Goal: Communication & Community: Answer question/provide support

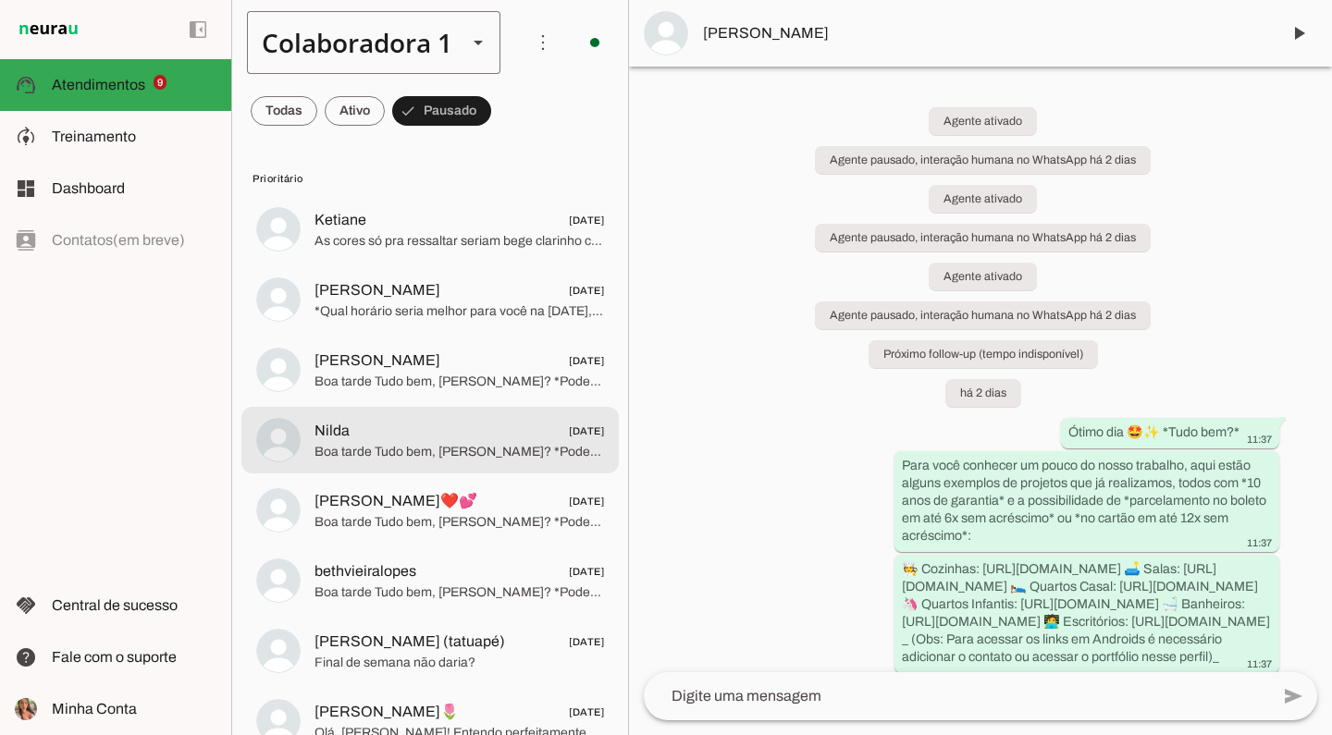
click at [384, 53] on div "Colaboradora 1" at bounding box center [349, 42] width 205 height 63
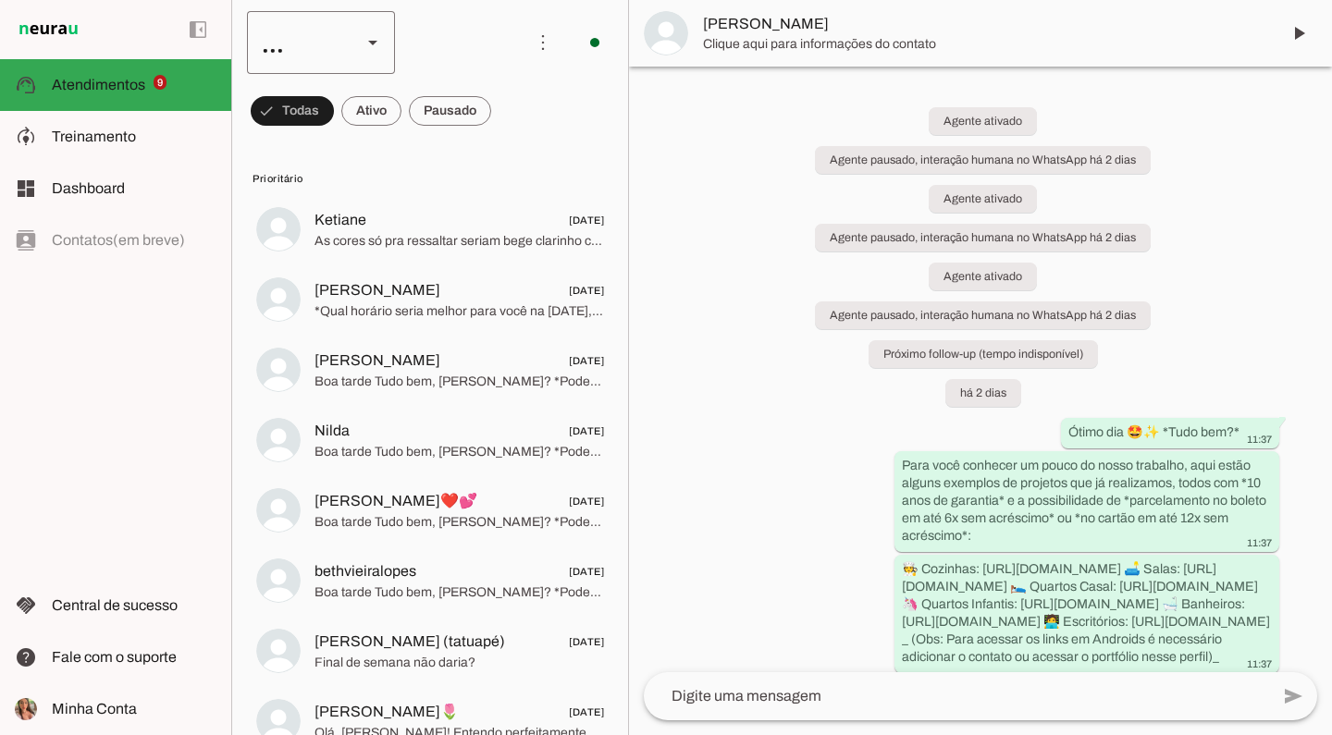
click at [337, 52] on div "..." at bounding box center [297, 42] width 100 height 63
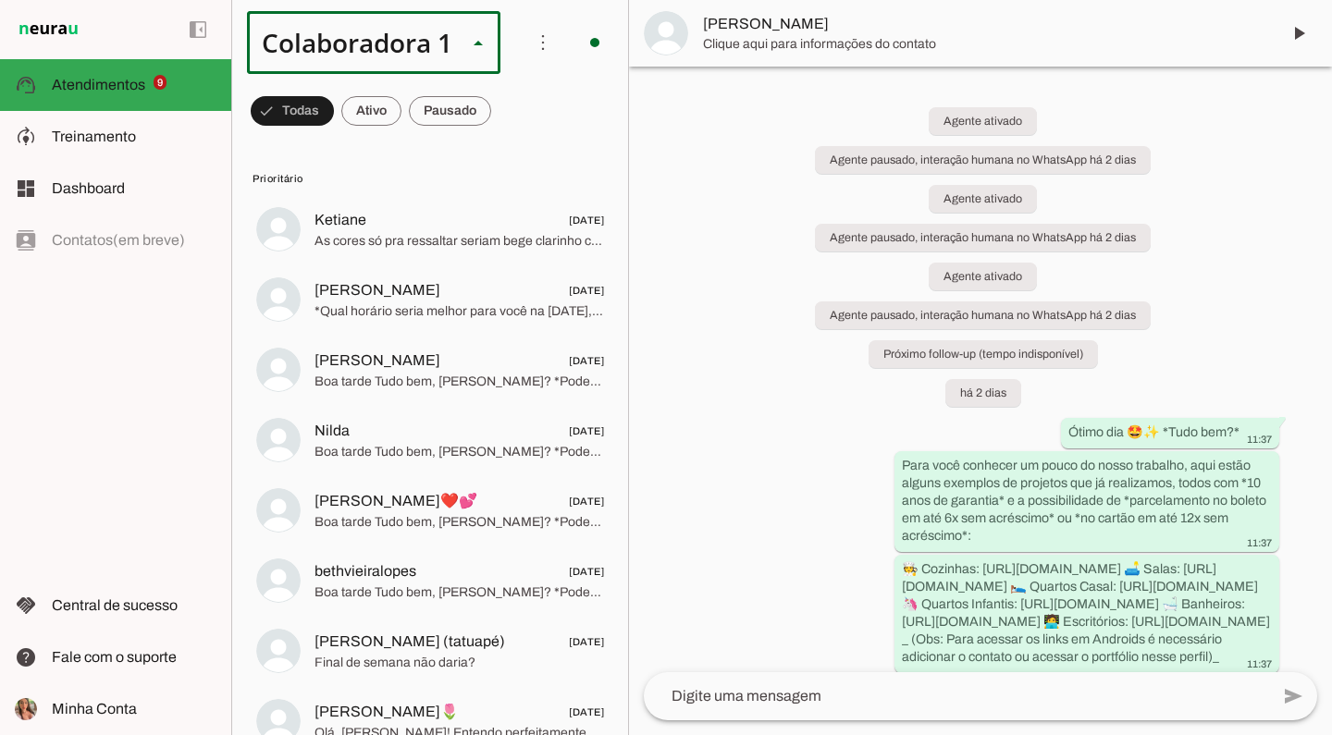
click at [509, 159] on slot at bounding box center [568, 170] width 118 height 22
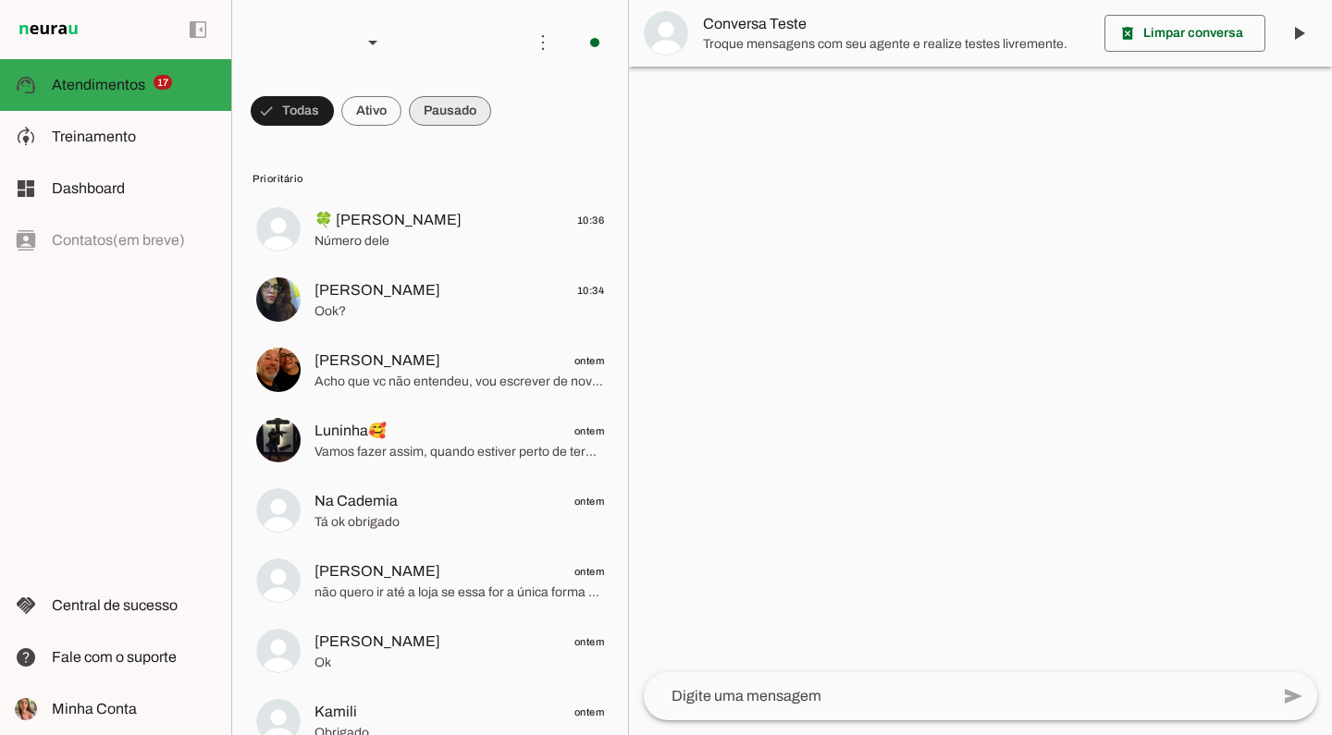
click at [451, 114] on span at bounding box center [450, 111] width 82 height 44
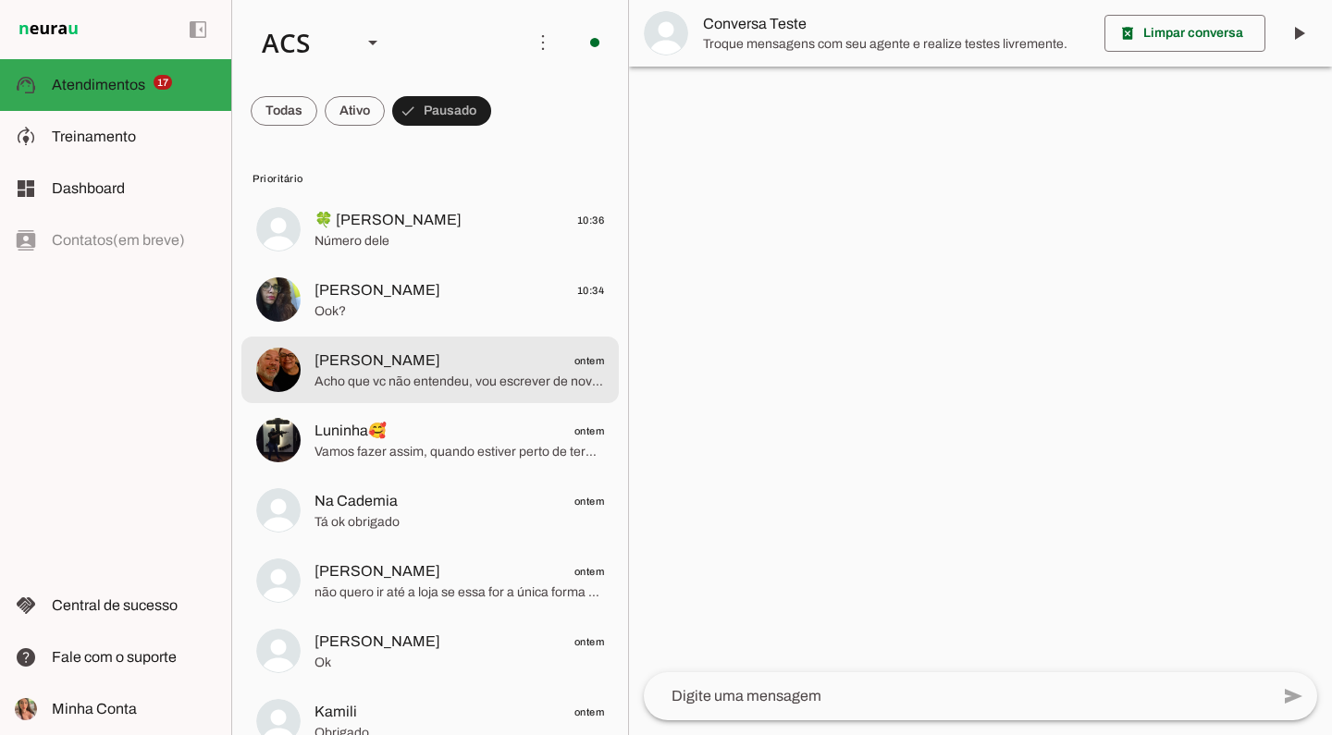
scroll to position [33, 0]
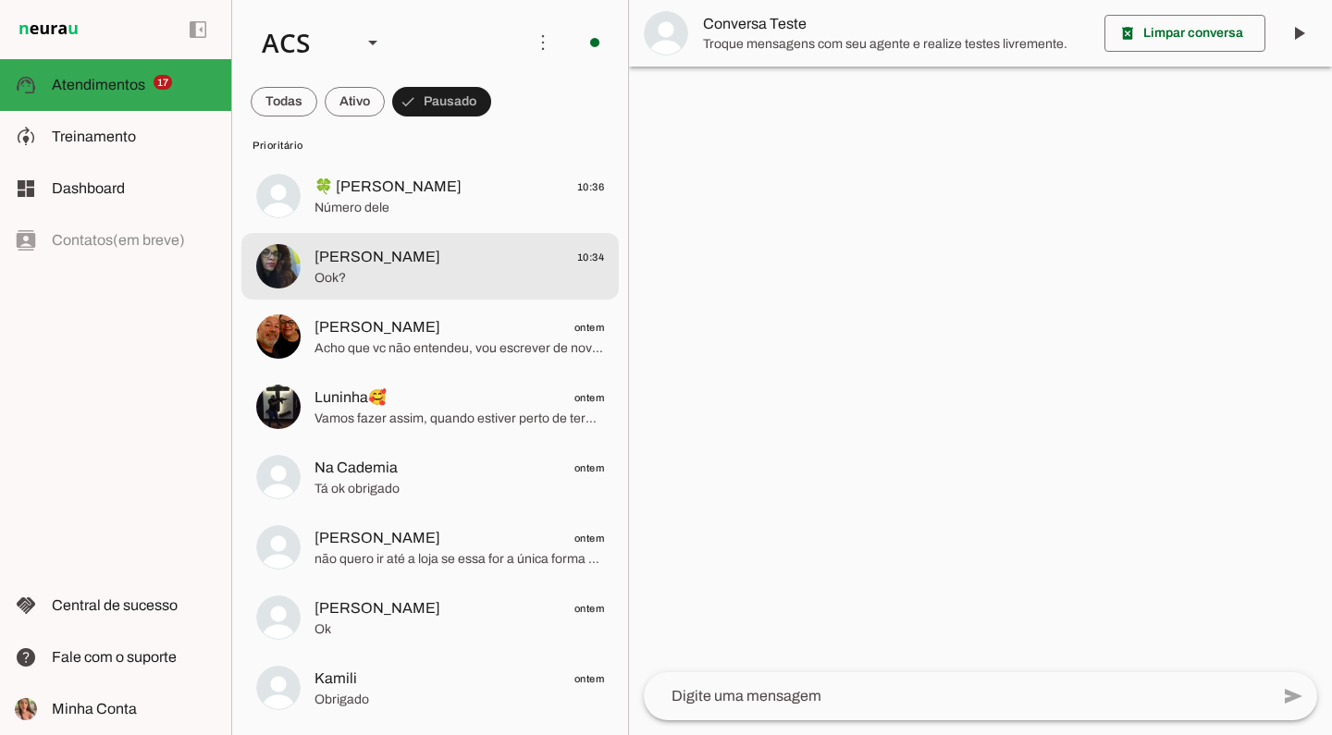
click at [507, 259] on span "[PERSON_NAME] 10:34" at bounding box center [460, 257] width 290 height 23
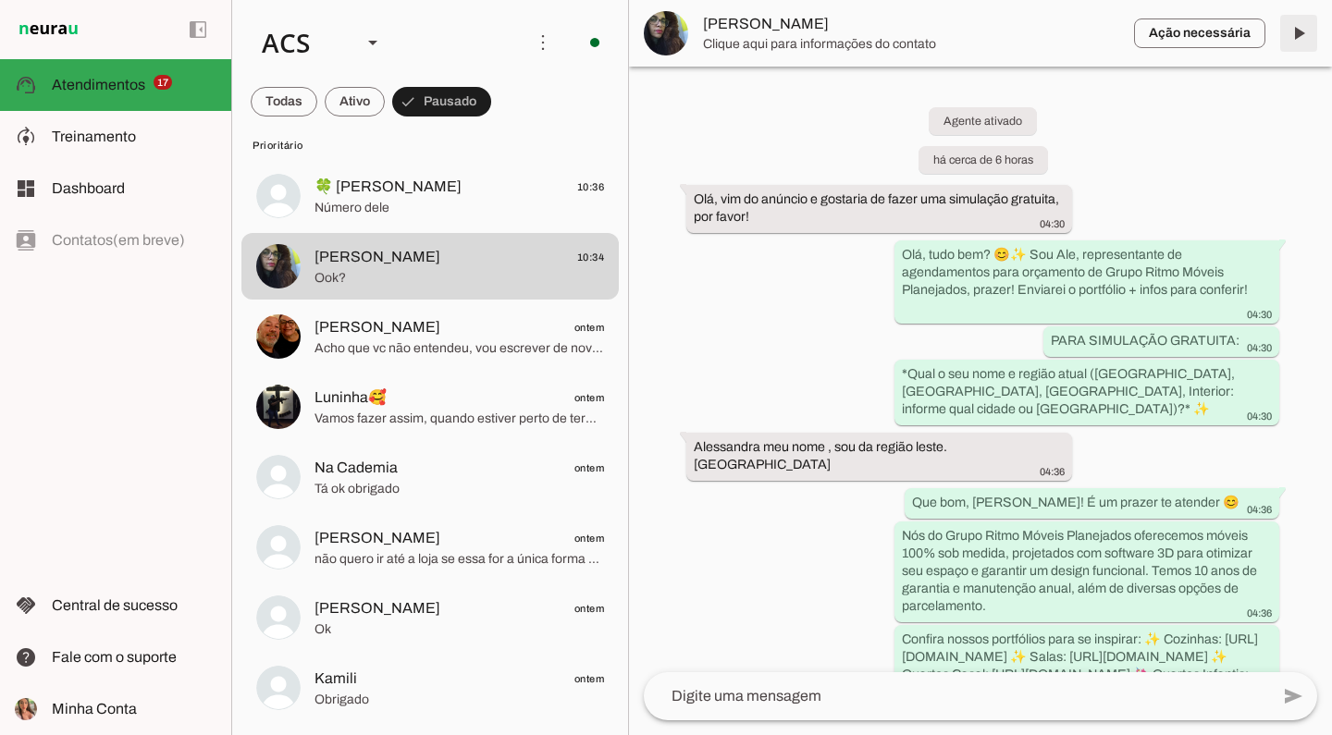
click at [1302, 34] on span at bounding box center [1299, 33] width 44 height 44
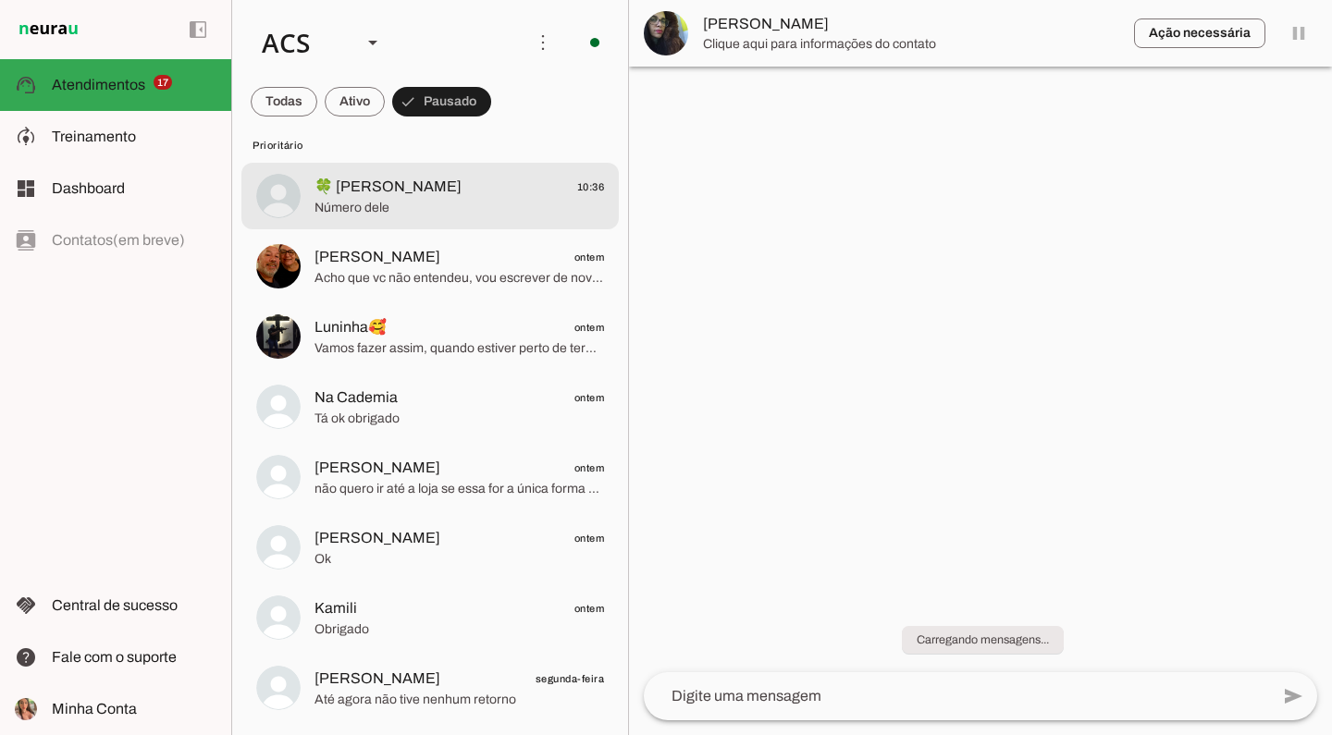
click at [405, 216] on span "Número dele" at bounding box center [460, 208] width 290 height 19
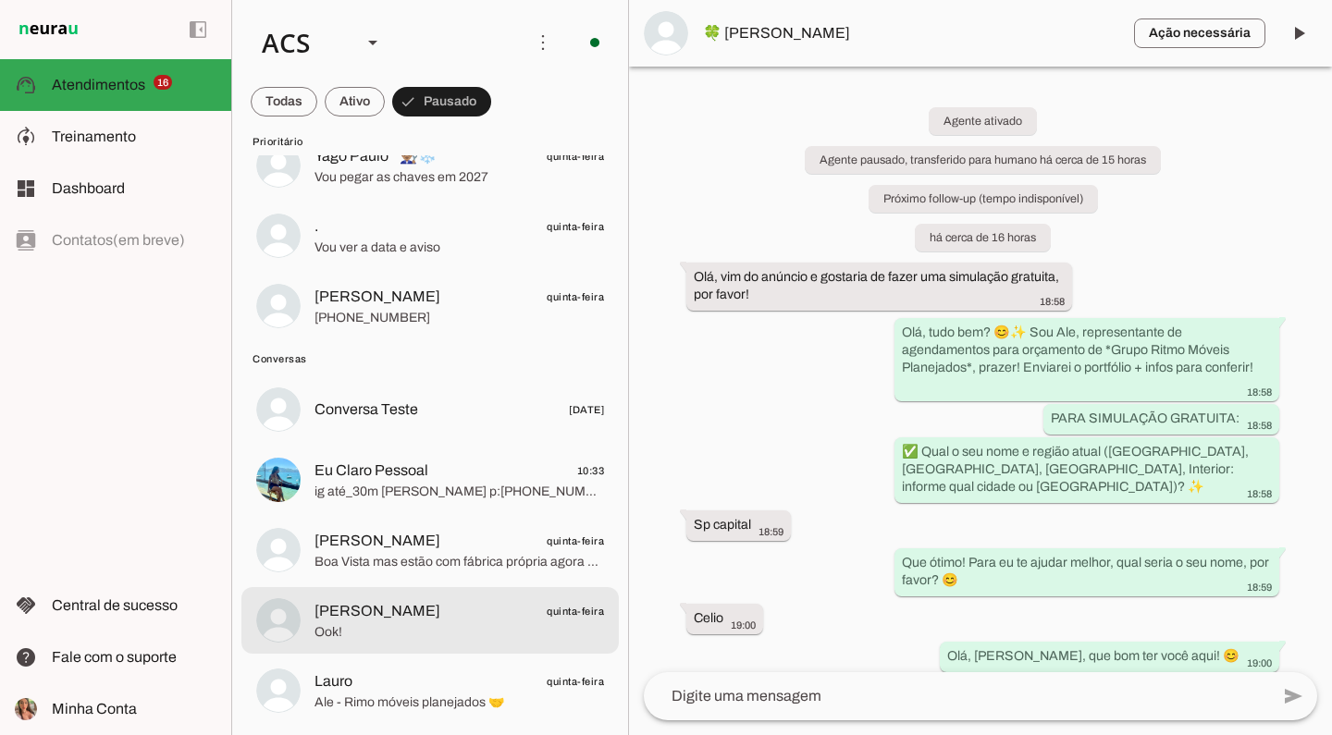
click at [445, 612] on span "[PERSON_NAME] quinta-feira" at bounding box center [460, 611] width 290 height 23
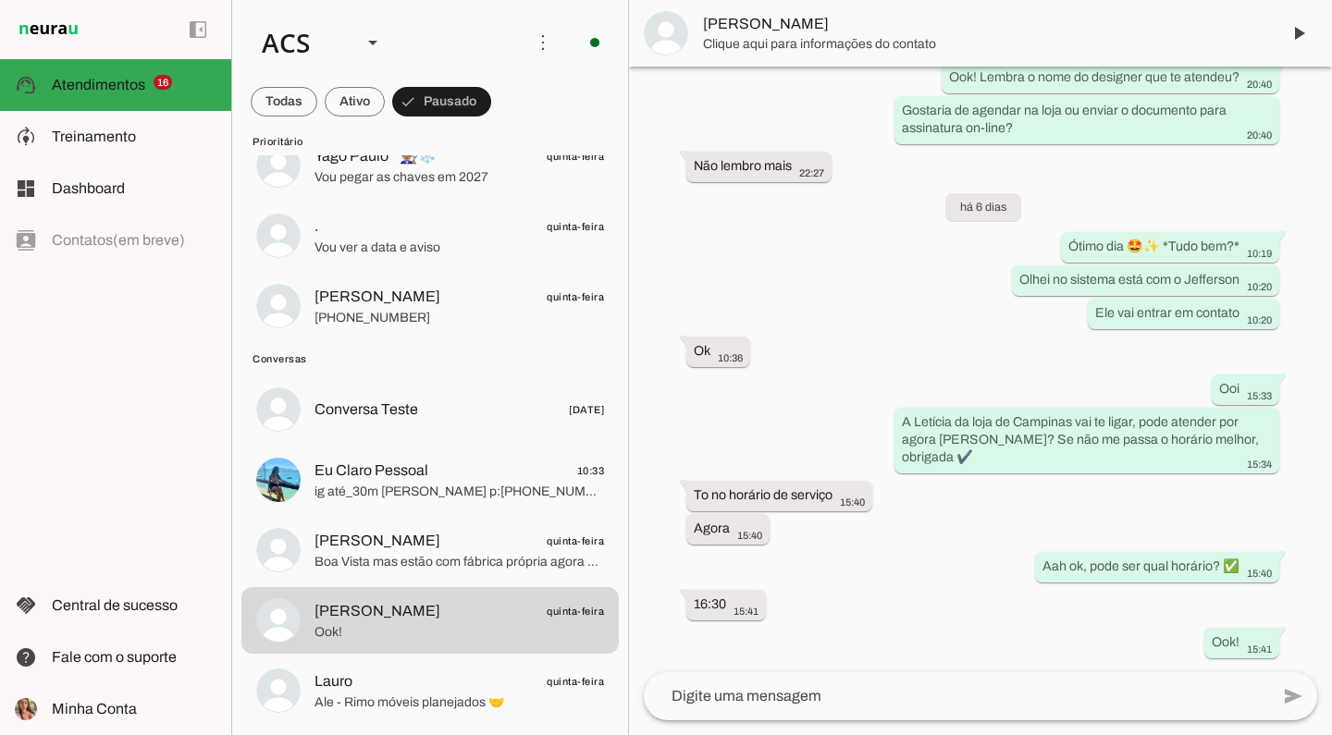
scroll to position [1413, 0]
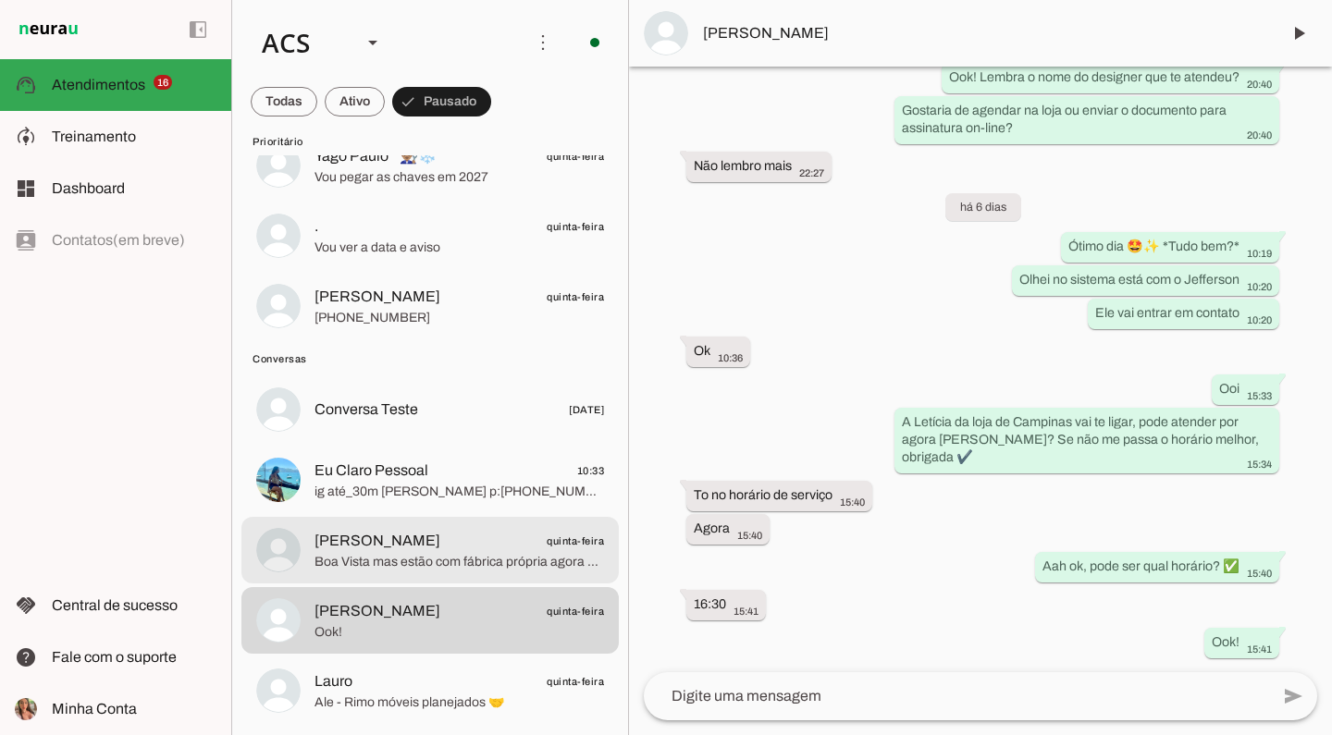
click at [480, 522] on md-item "[PERSON_NAME] quinta-feira Boa Vista mas estão com fábrica própria agora porém …" at bounding box center [429, 550] width 377 height 67
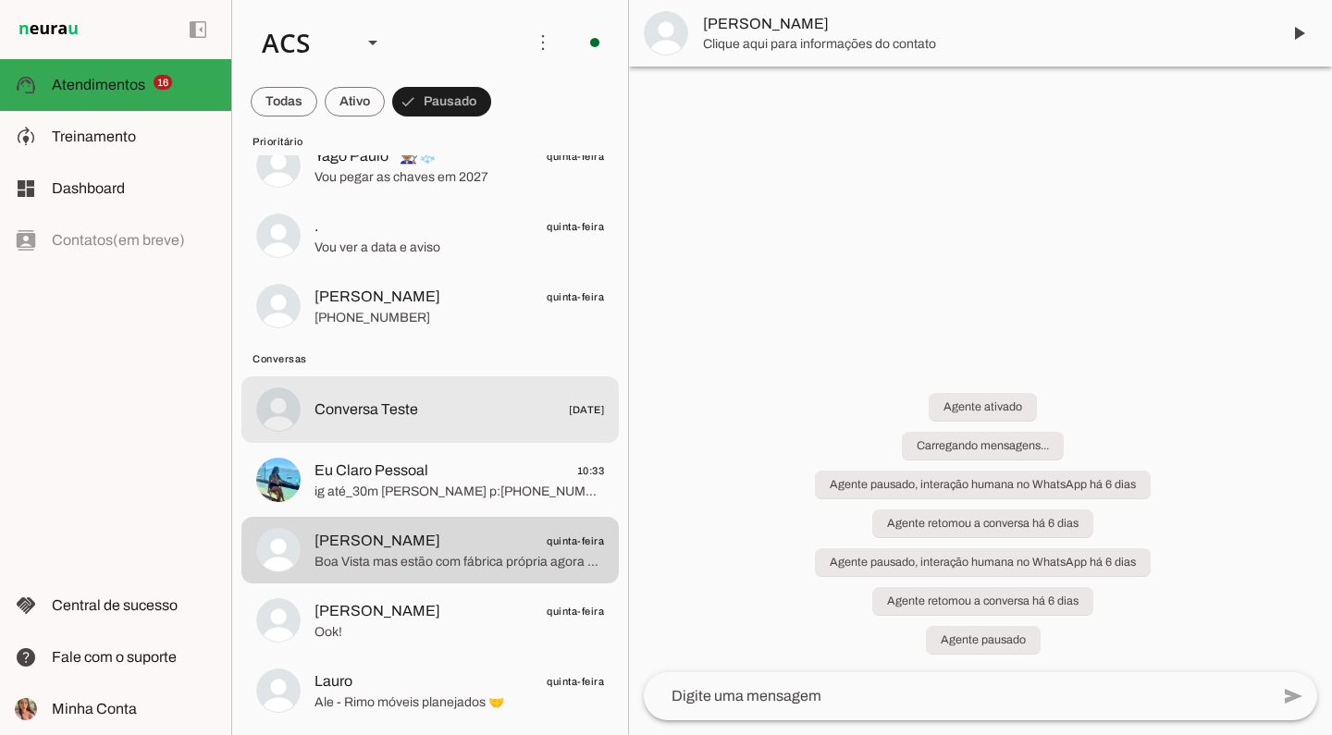
scroll to position [1540, 0]
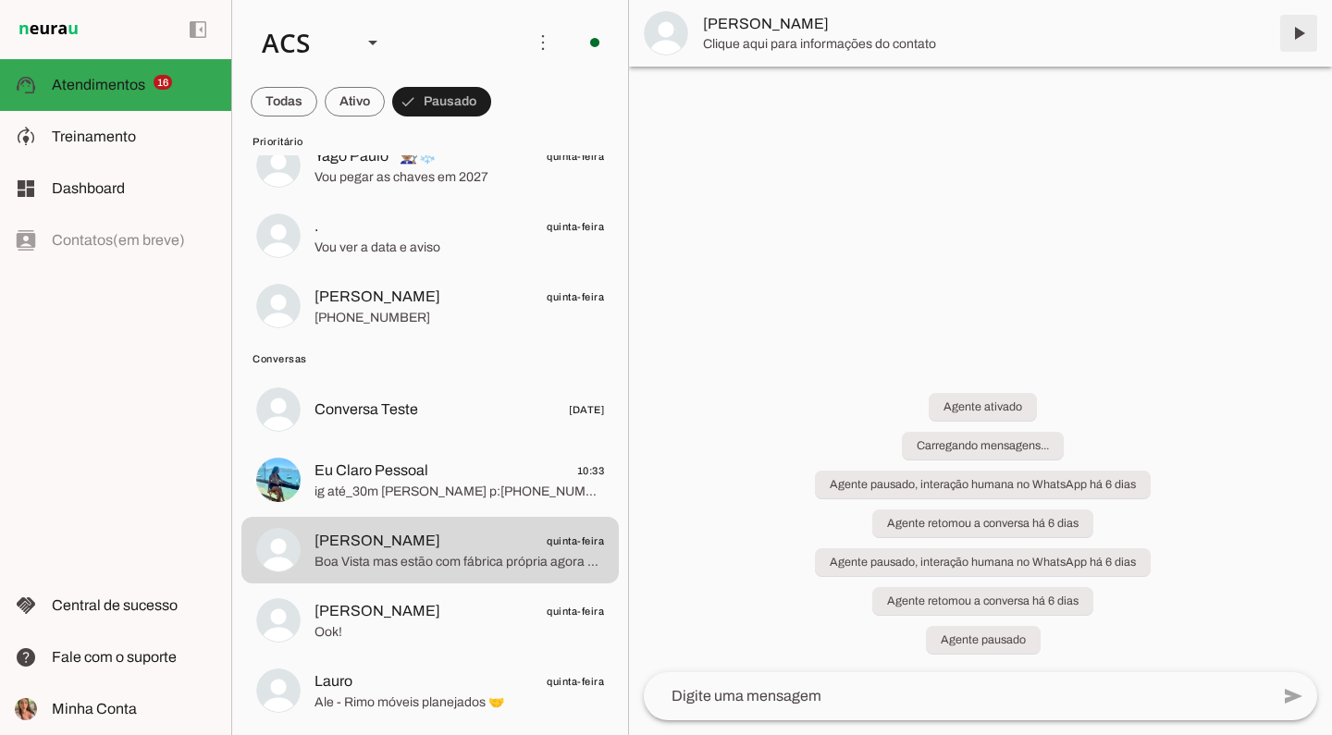
click at [1304, 21] on span at bounding box center [1299, 33] width 44 height 44
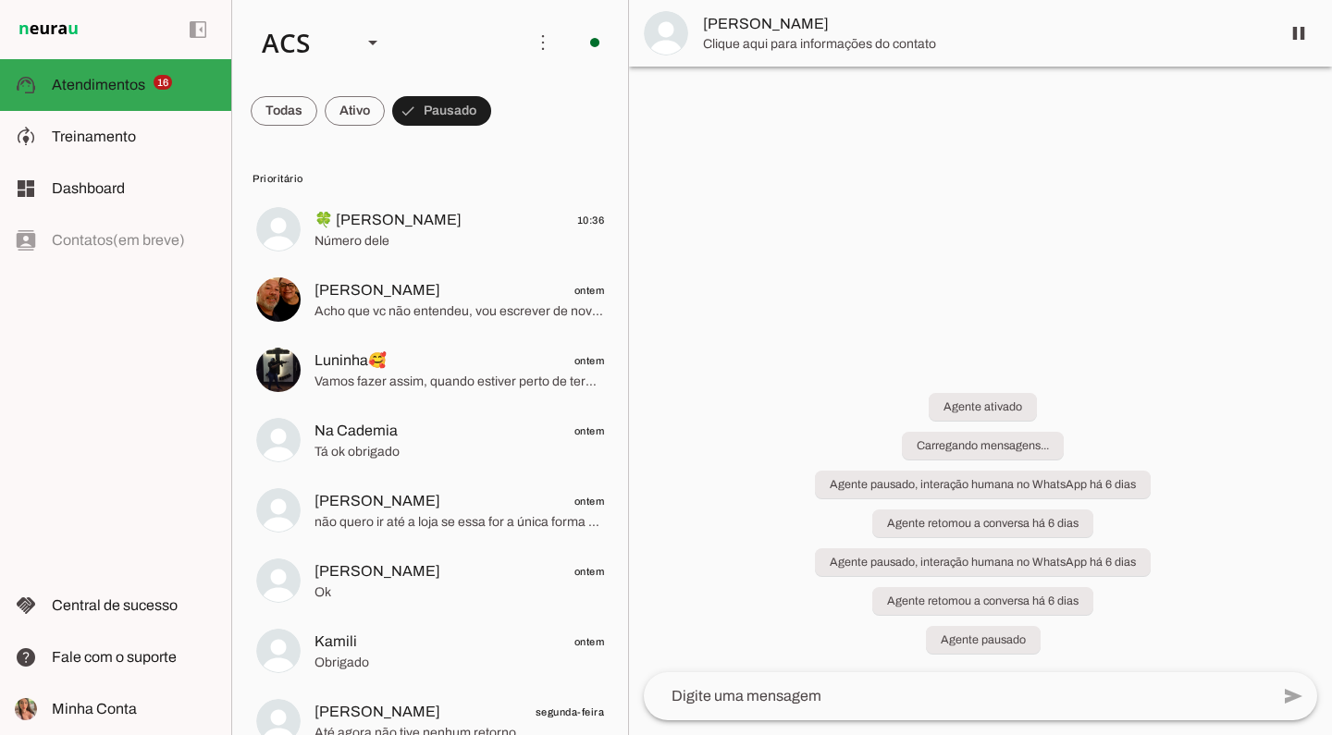
scroll to position [0, 0]
click at [355, 127] on span at bounding box center [355, 111] width 60 height 44
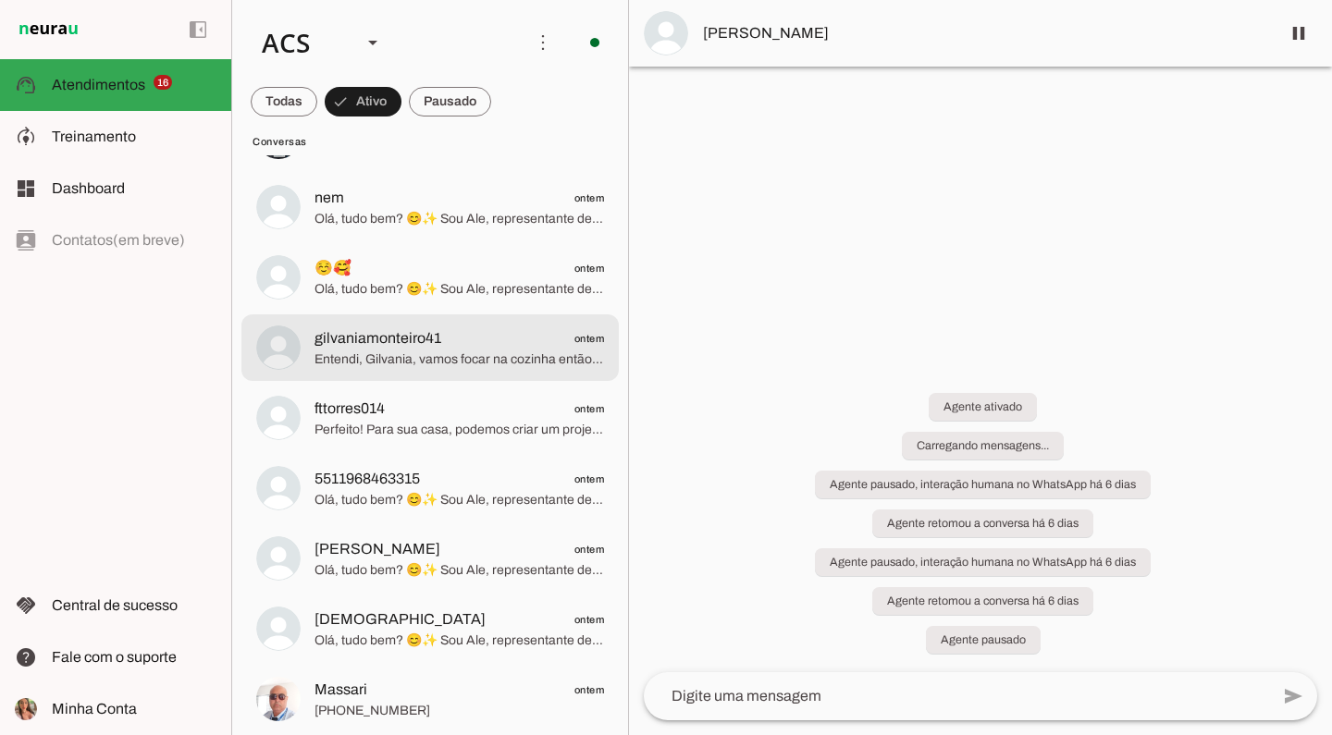
scroll to position [803, 0]
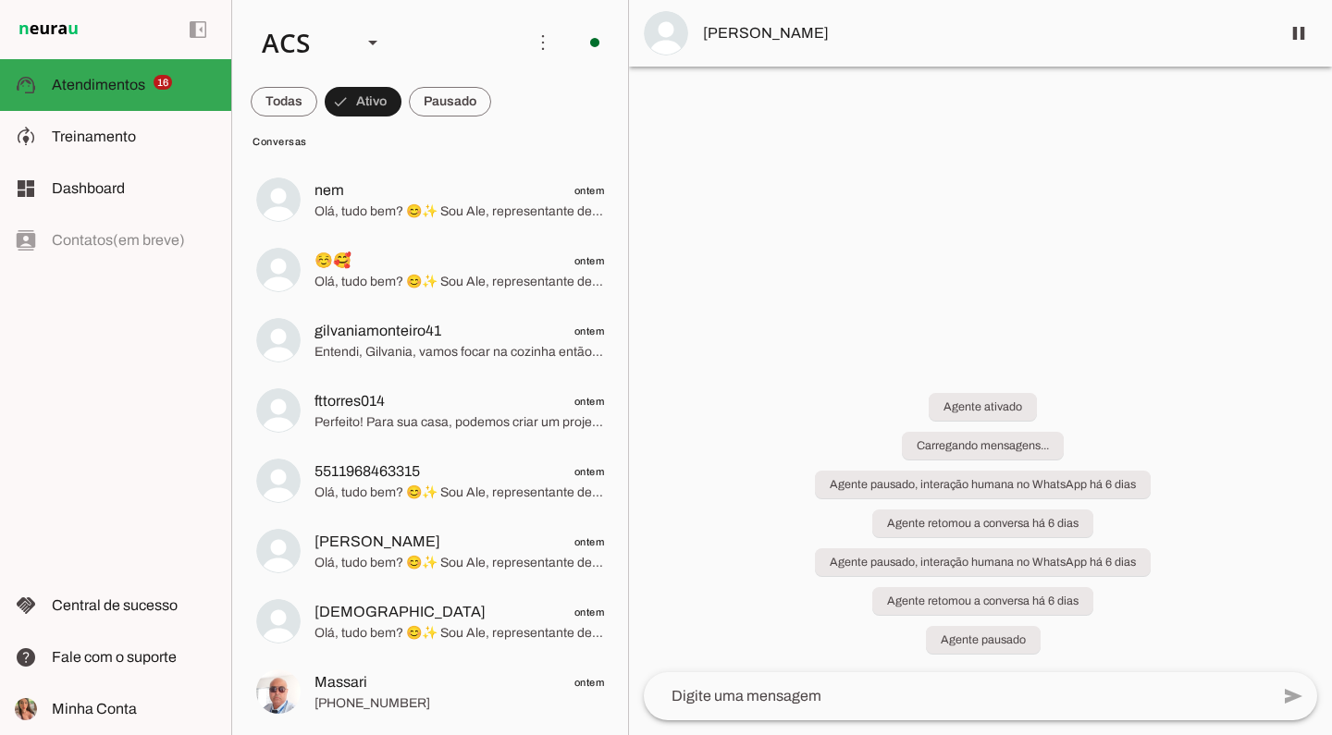
click at [450, 80] on md-item "more_vert circle Ações do Agente Agente ligado e respondendo automaticamente O …" at bounding box center [430, 42] width 396 height 85
click at [451, 97] on span at bounding box center [450, 102] width 82 height 44
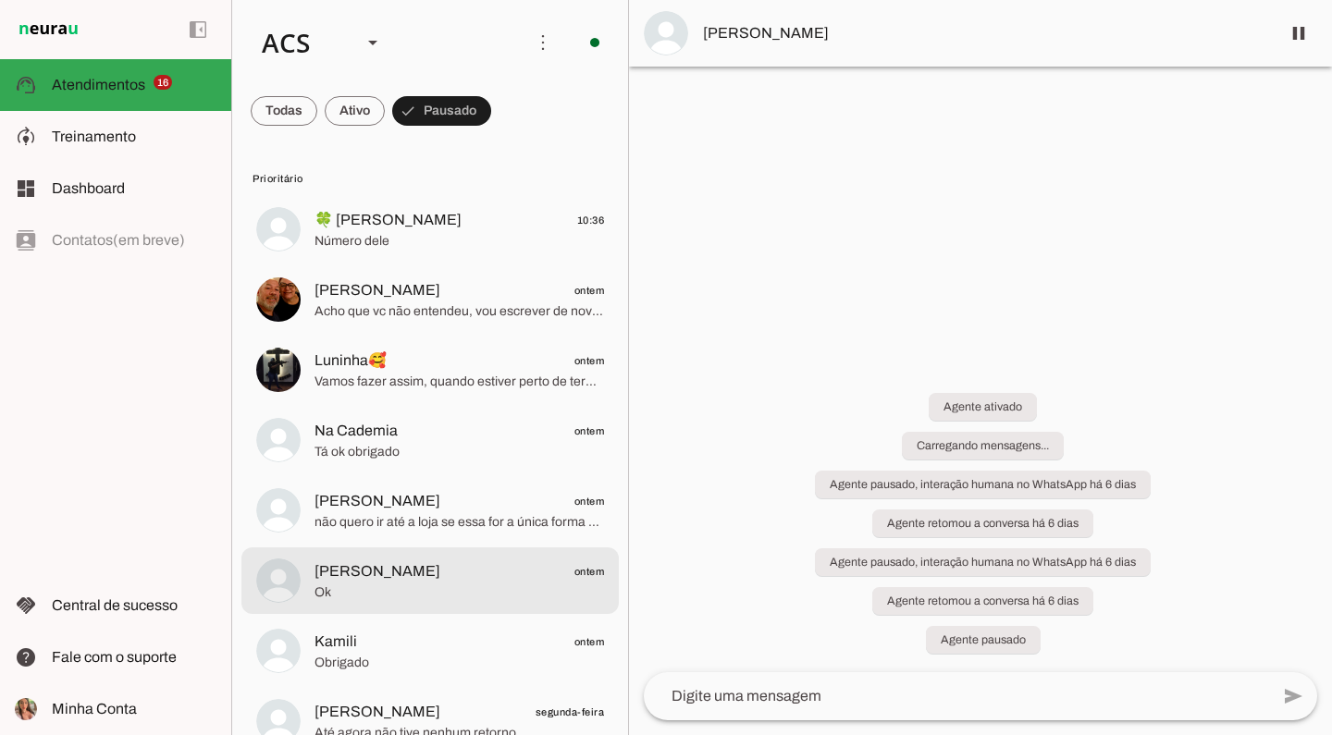
scroll to position [0, 0]
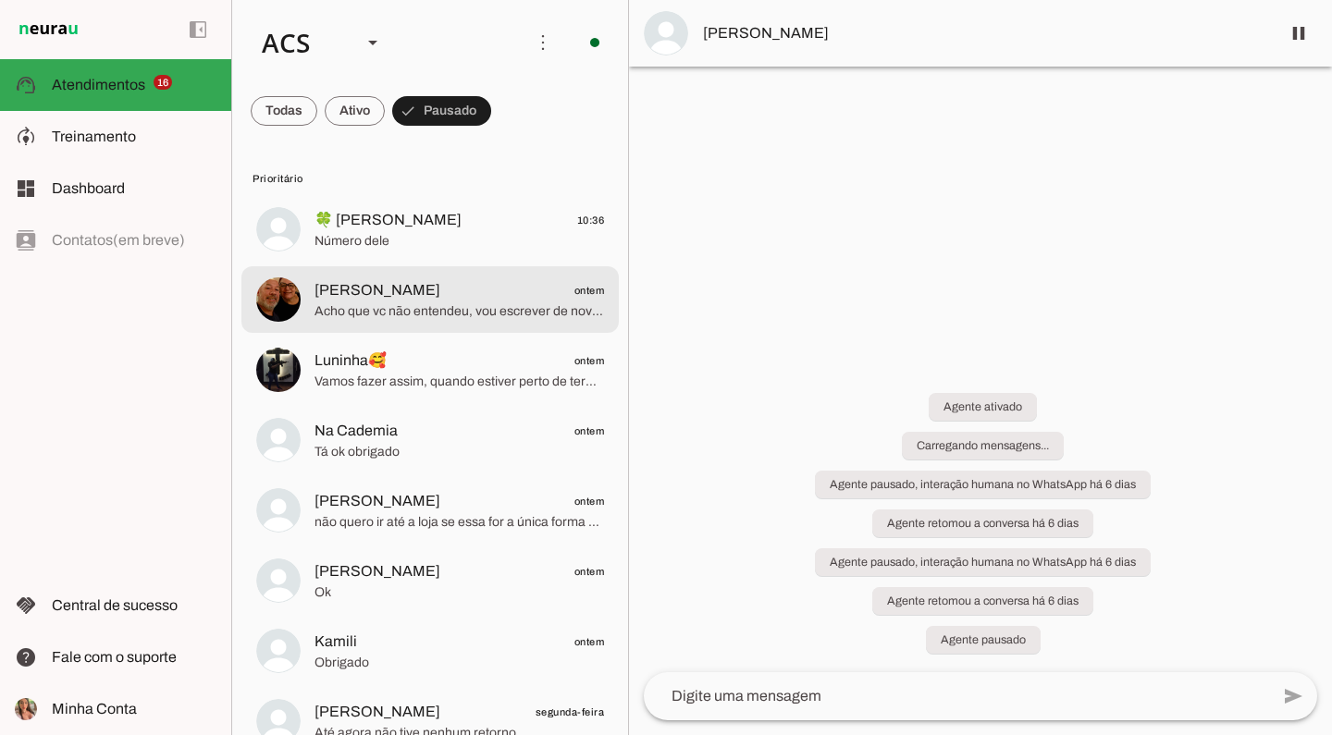
click at [462, 294] on span "[PERSON_NAME] ontem" at bounding box center [460, 290] width 290 height 23
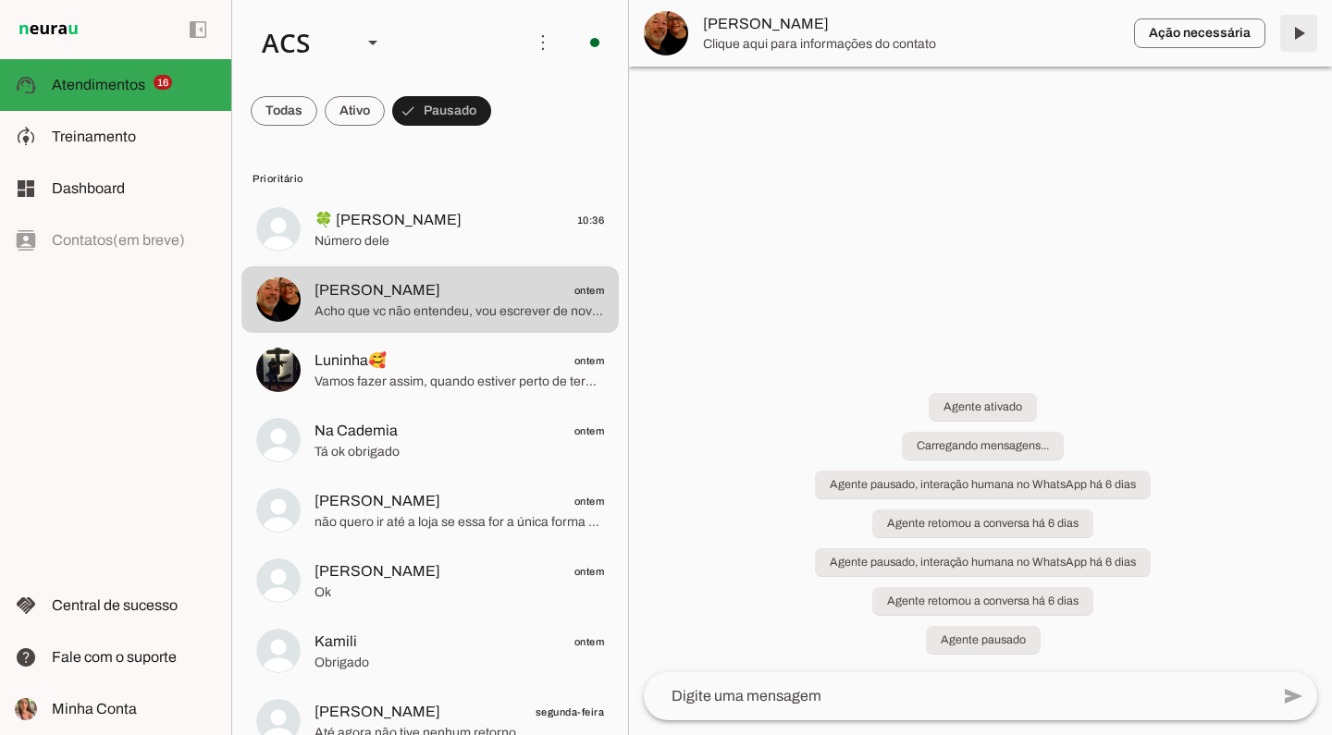
click at [1297, 34] on span at bounding box center [1299, 33] width 44 height 44
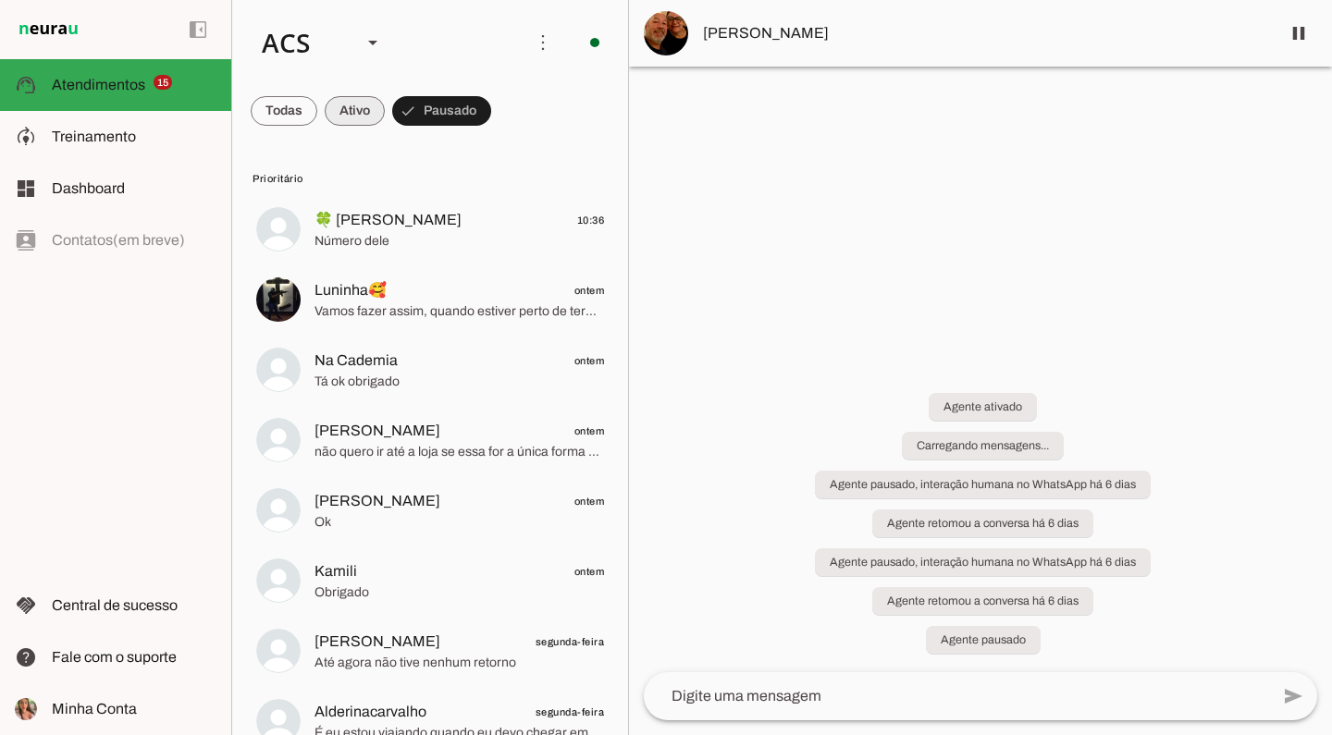
click at [353, 118] on span at bounding box center [355, 111] width 60 height 44
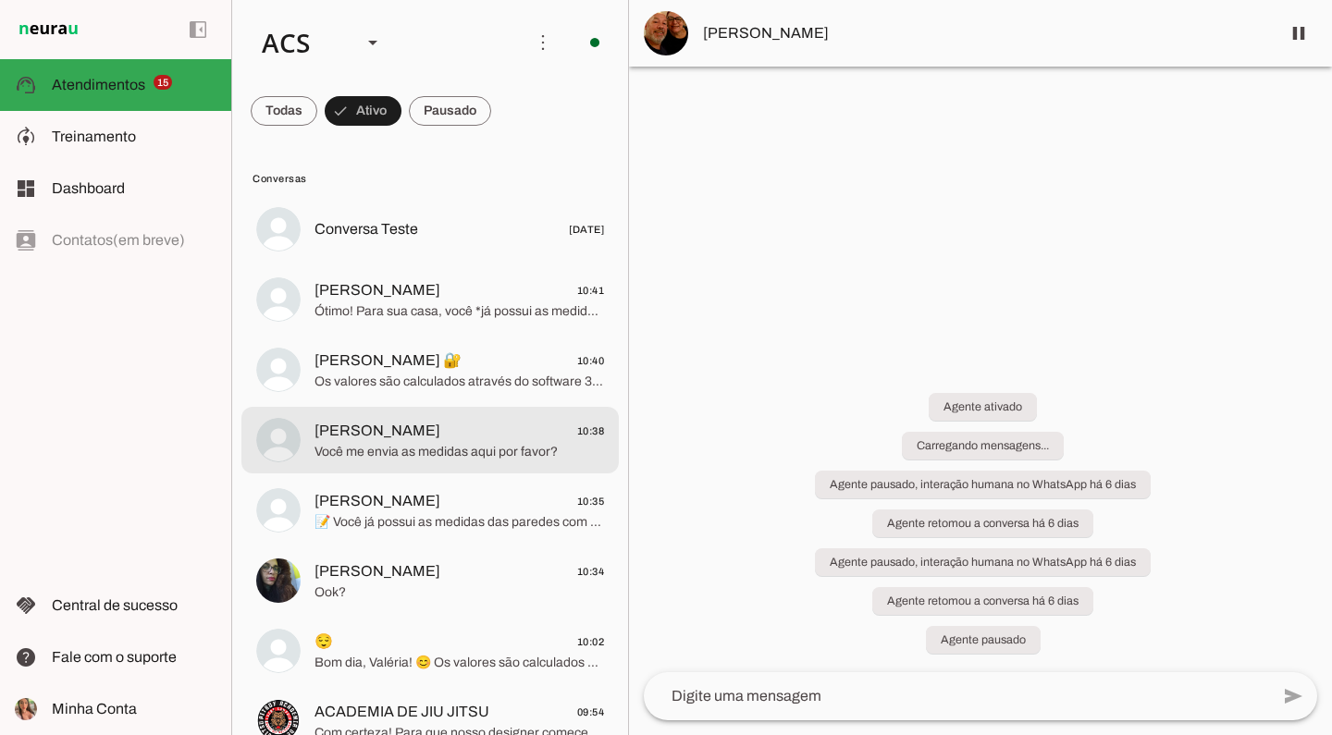
click at [508, 416] on md-item "[PERSON_NAME] 10:38 Você me envia as medidas aqui por favor?" at bounding box center [429, 440] width 377 height 67
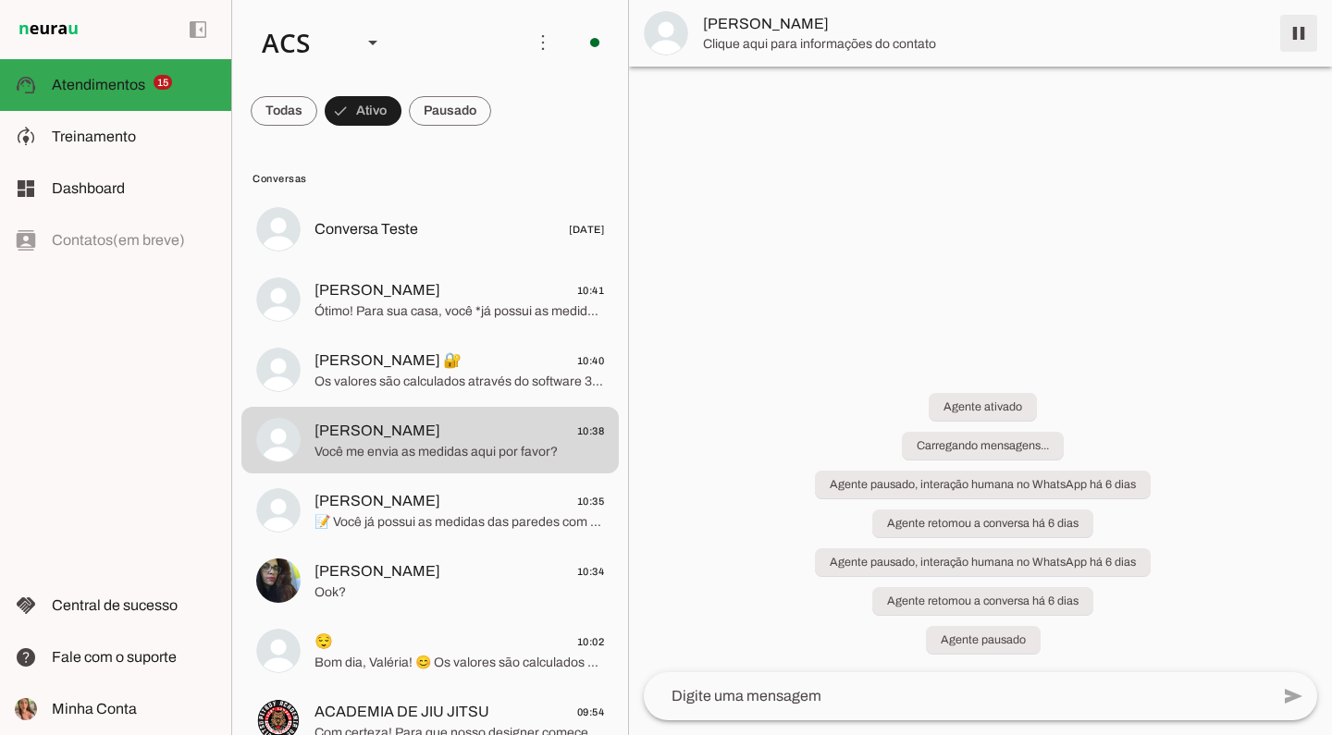
click at [1303, 37] on span at bounding box center [1299, 33] width 44 height 44
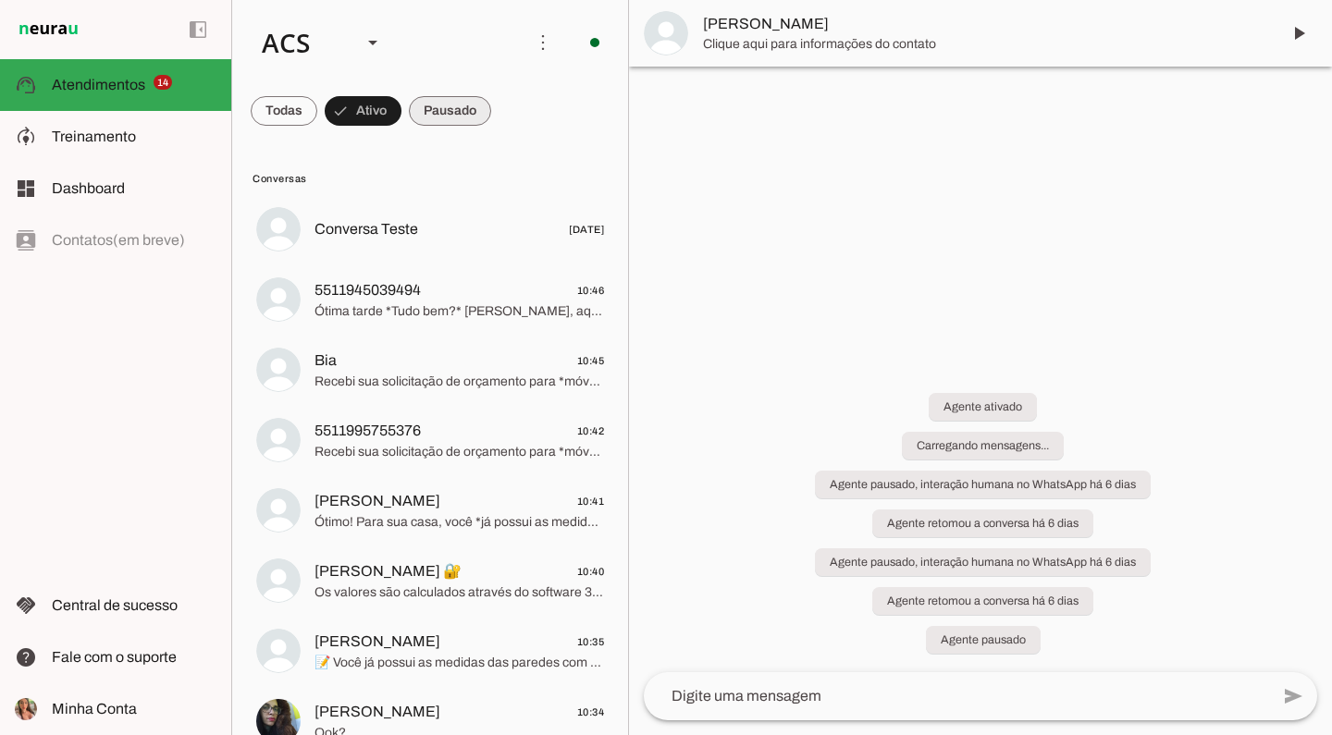
click at [477, 126] on span at bounding box center [450, 111] width 82 height 44
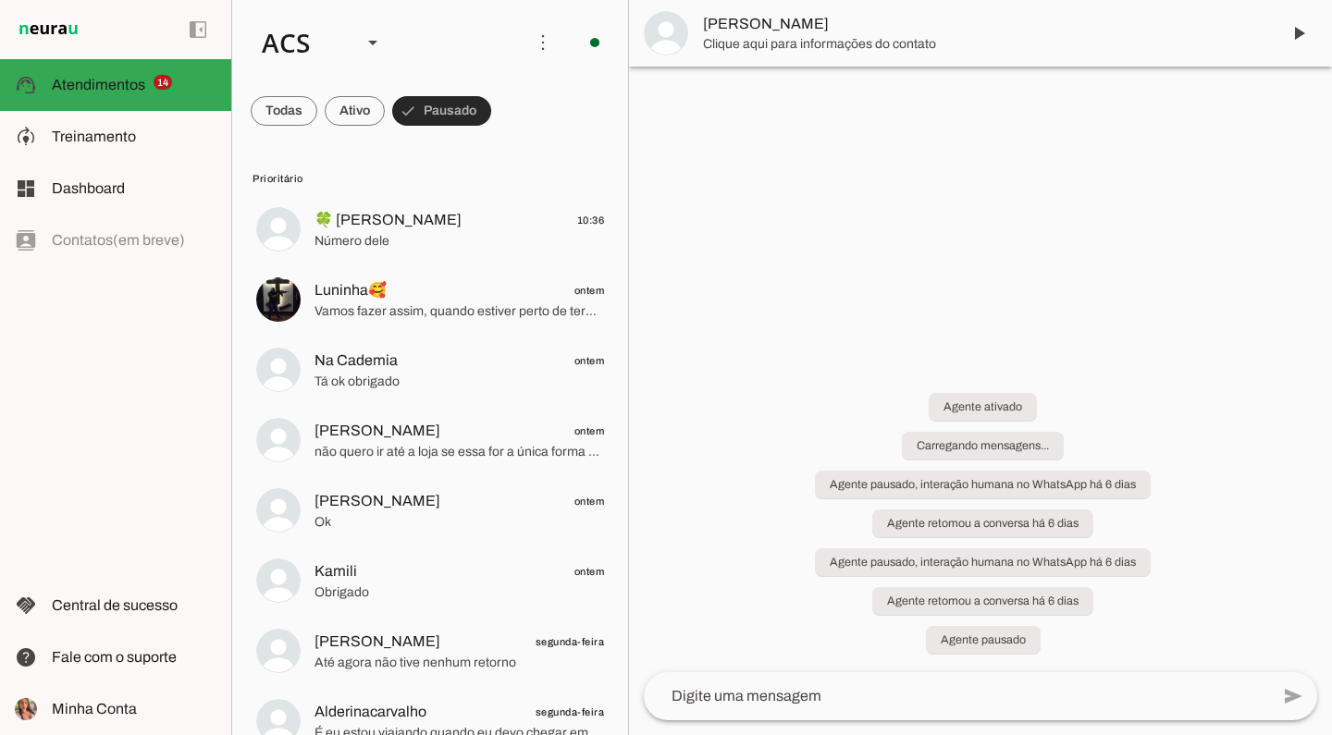
click at [472, 120] on span at bounding box center [441, 111] width 99 height 44
click at [450, 112] on chat-list "Colaboradora 1 ACS Criar Agente Você atingiu o limite de IAs Neurau permitidas.…" at bounding box center [430, 367] width 398 height 735
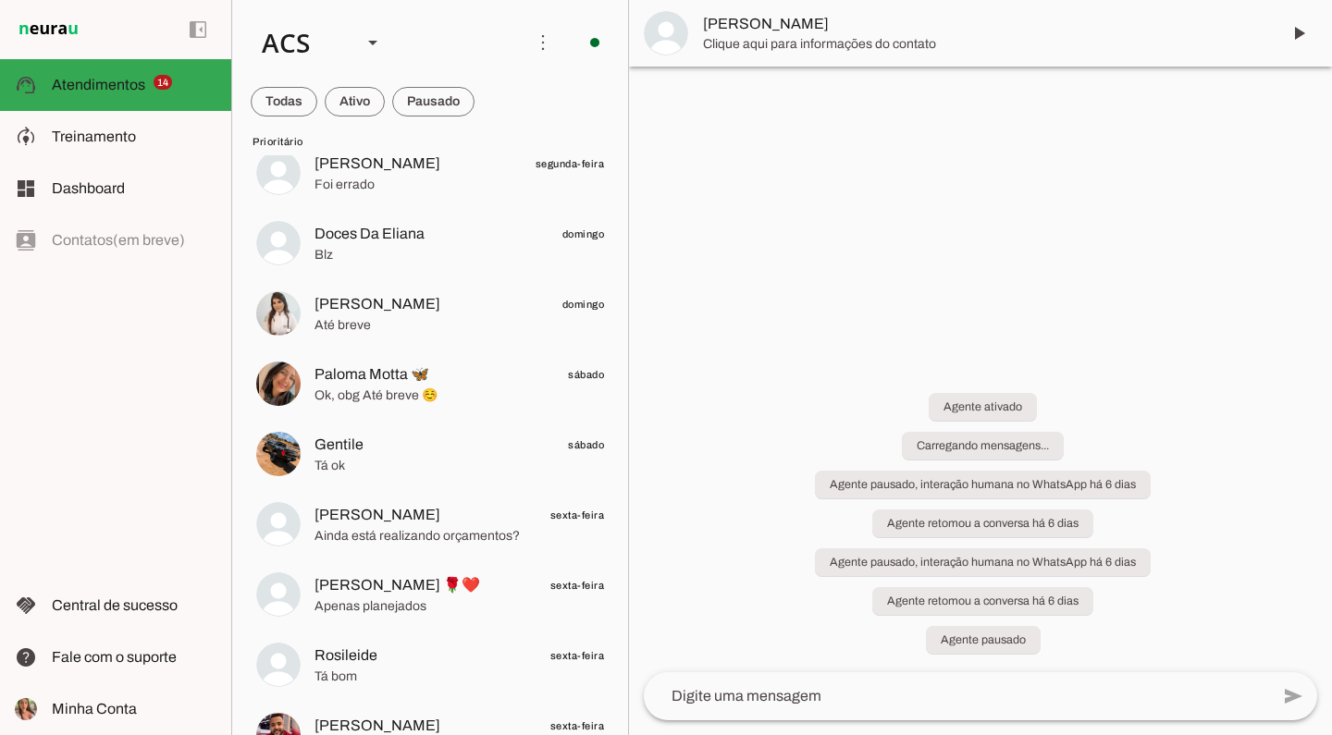
click at [465, 112] on span at bounding box center [433, 102] width 82 height 44
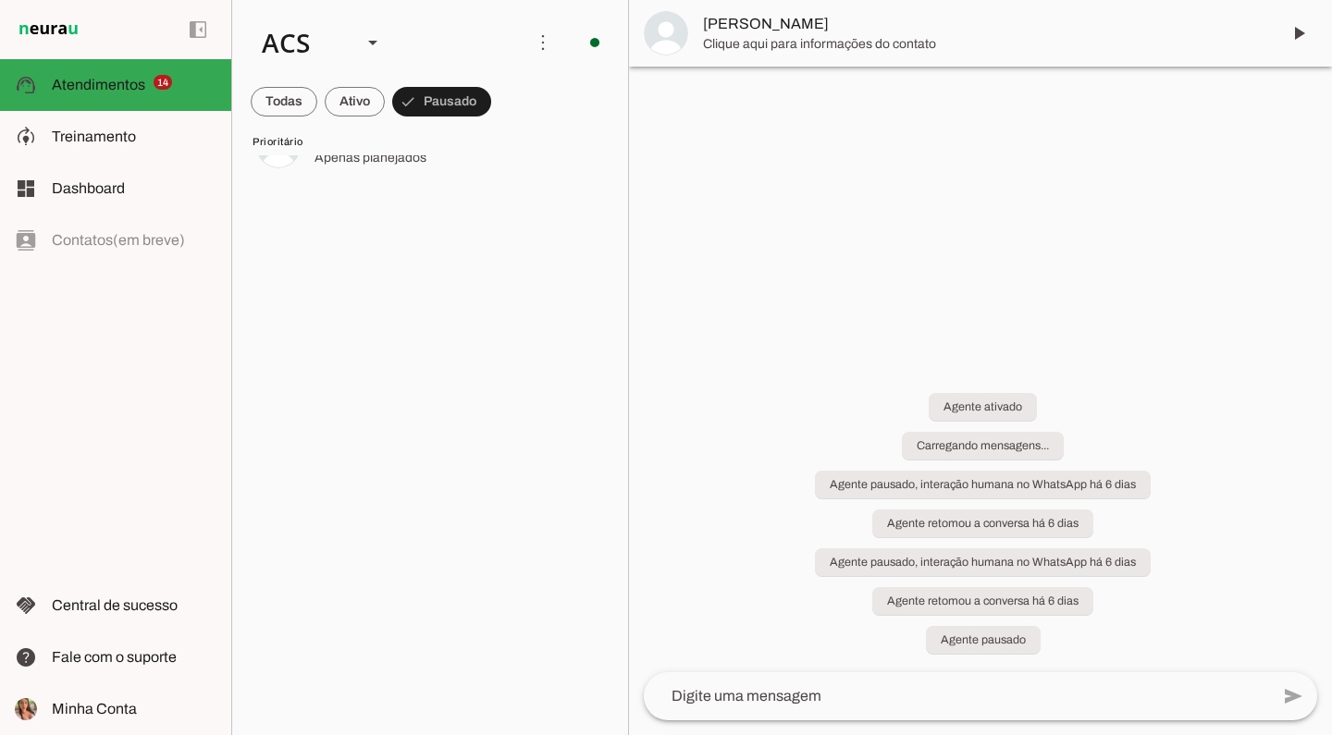
scroll to position [0, 0]
